Goal: Task Accomplishment & Management: Manage account settings

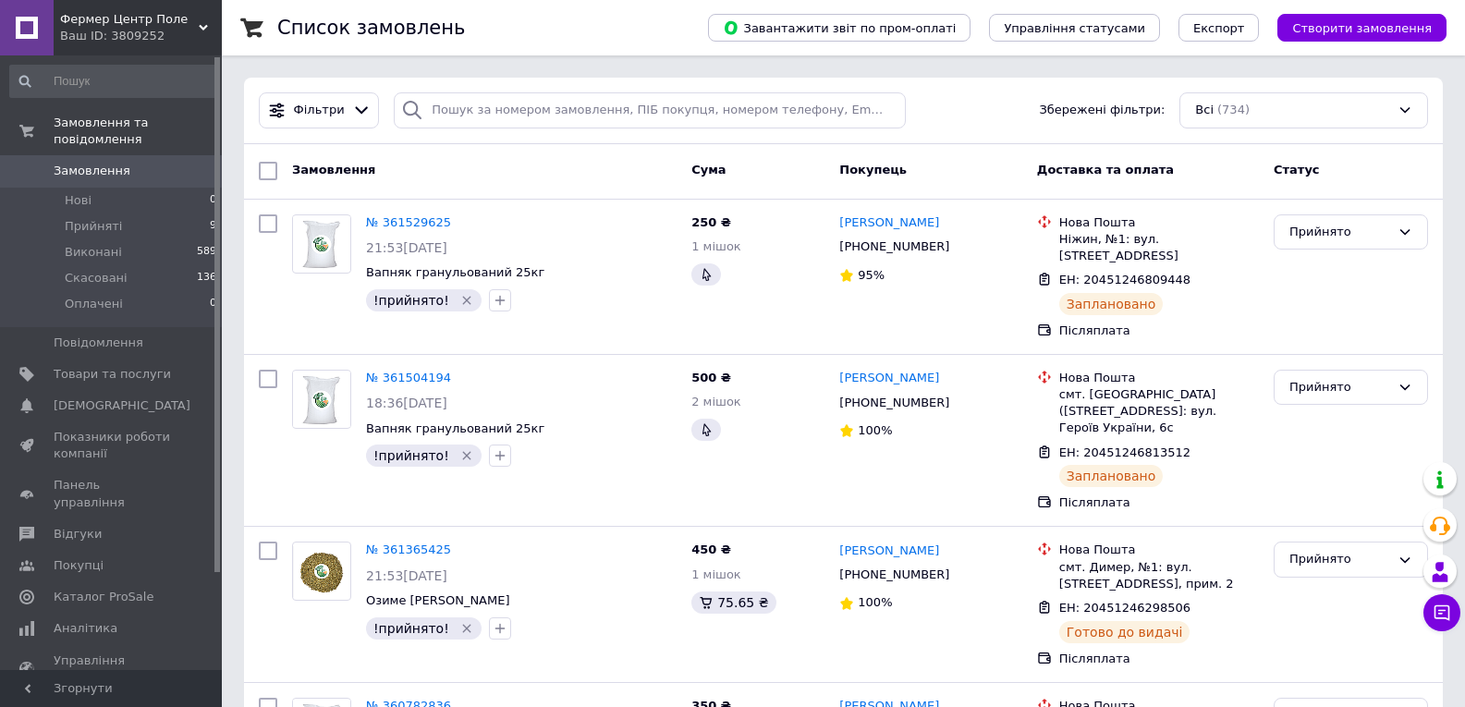
click at [1247, 106] on div "Всі (734)" at bounding box center [1304, 110] width 249 height 36
click at [1410, 104] on div "Всі (734)" at bounding box center [1304, 110] width 249 height 36
click at [353, 109] on icon at bounding box center [361, 110] width 19 height 19
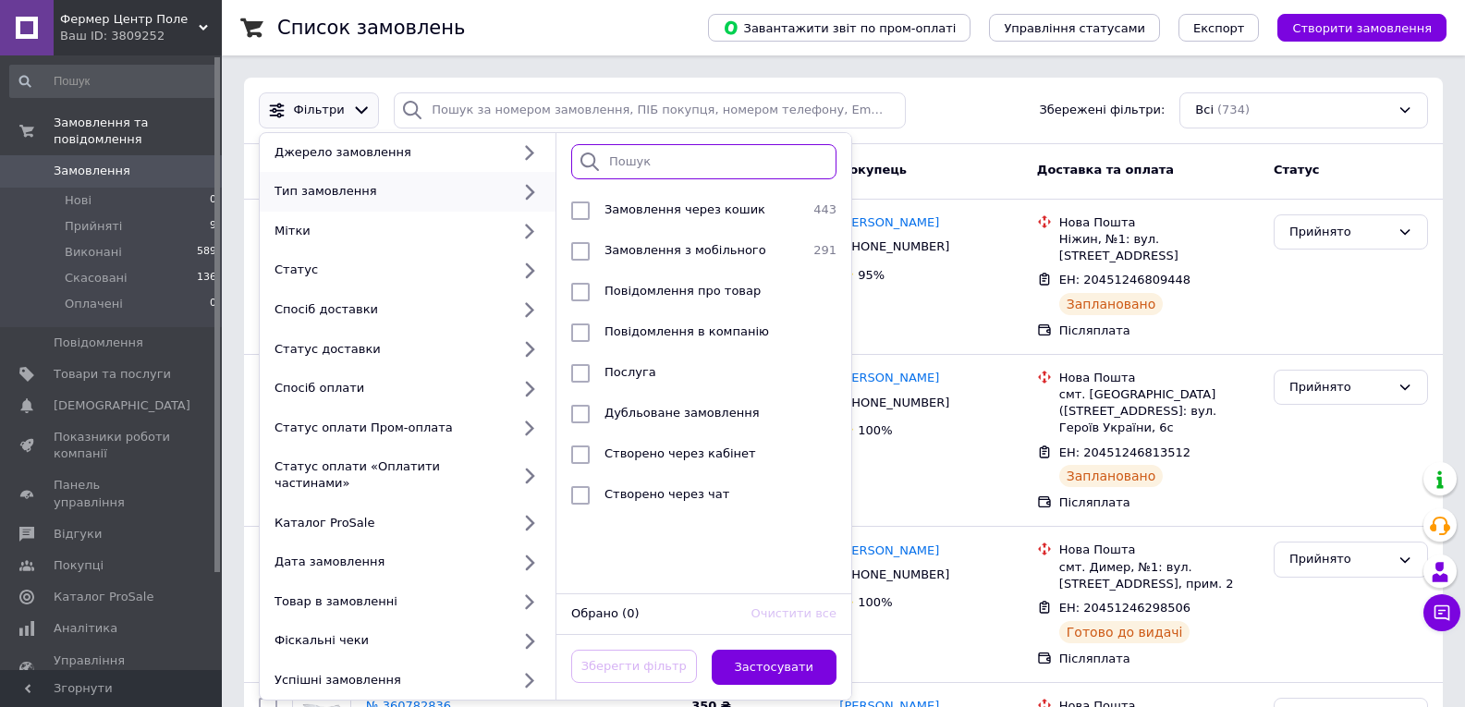
click at [617, 155] on input "search" at bounding box center [703, 162] width 265 height 36
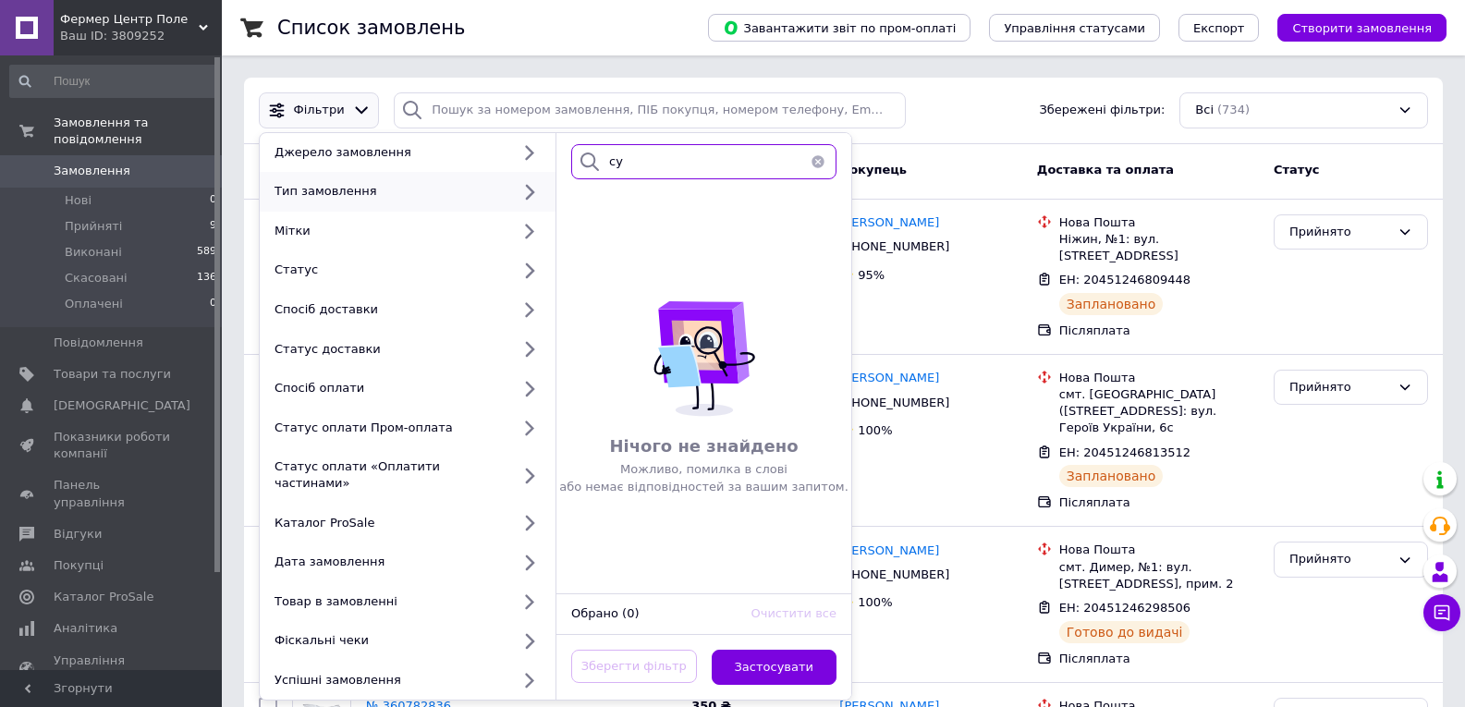
type input "с"
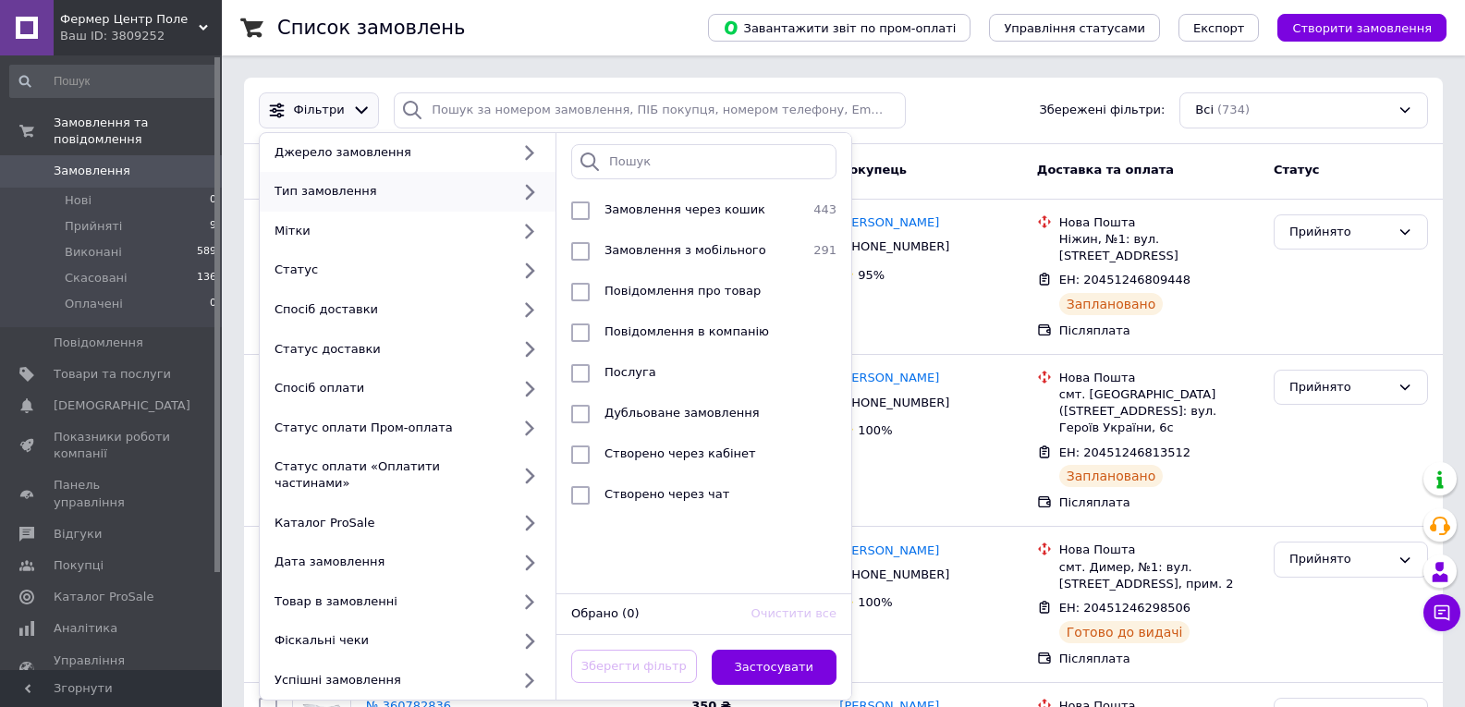
click at [587, 13] on div "Список замовлень" at bounding box center [474, 27] width 394 height 55
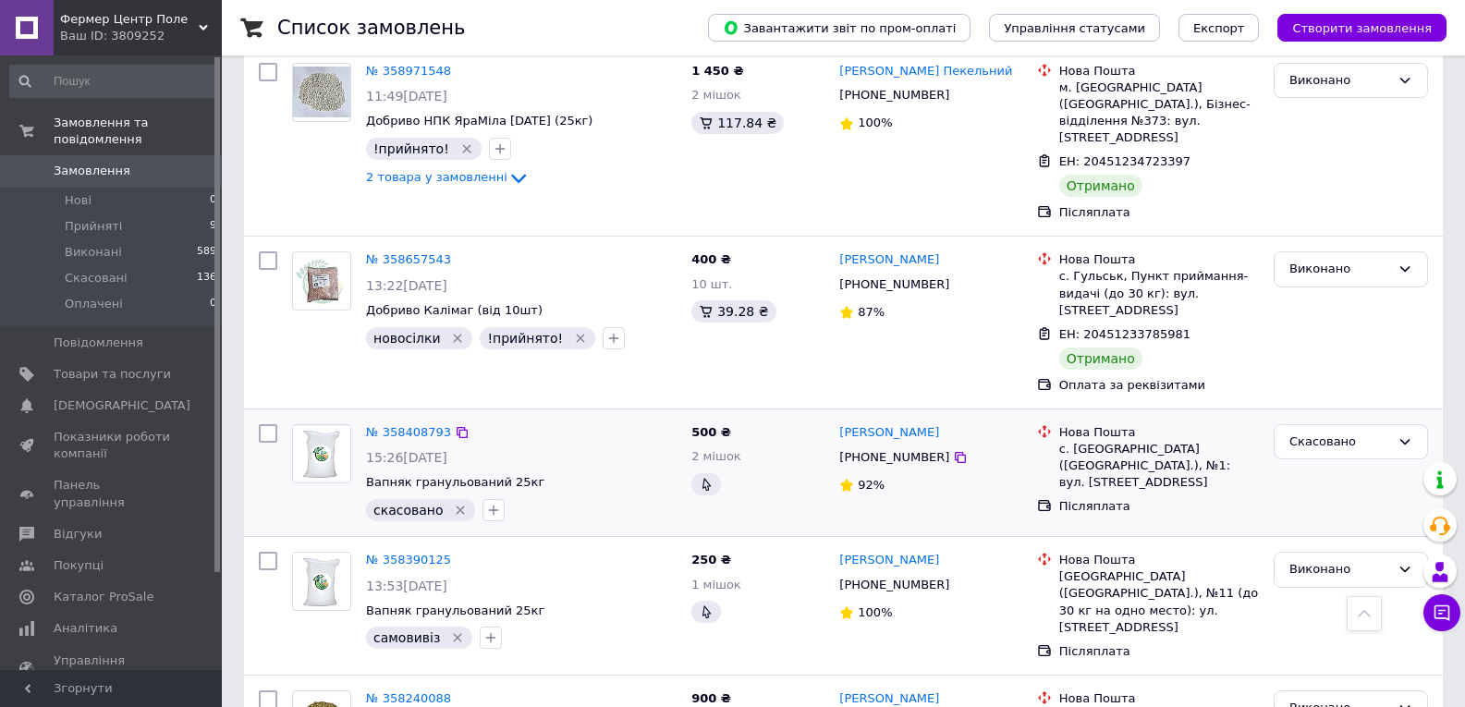
scroll to position [2525, 0]
